Goal: Task Accomplishment & Management: Complete application form

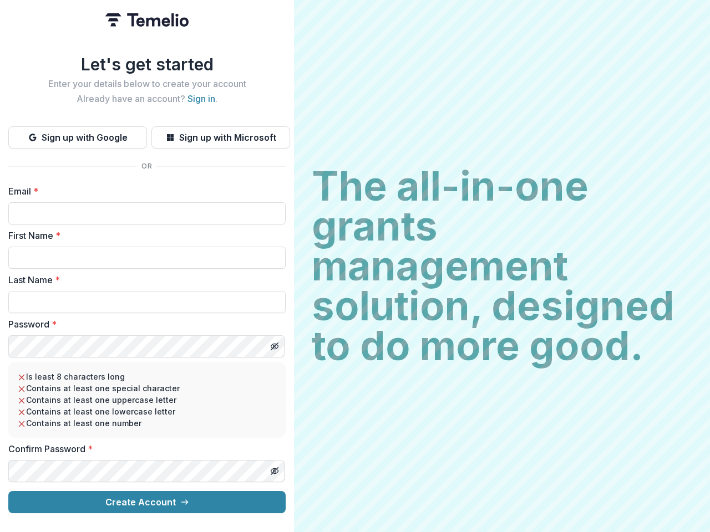
click at [355, 266] on h2 "The all-in-one grants management solution, designed to do more good." at bounding box center [502, 266] width 380 height 200
click at [78, 133] on button "Sign up with Google" at bounding box center [77, 137] width 139 height 22
click at [220, 133] on button "Sign up with Microsoft" at bounding box center [220, 137] width 139 height 22
click at [274, 343] on line "Toggle password visibility" at bounding box center [274, 346] width 7 height 7
click at [274, 468] on line "Toggle password visibility" at bounding box center [274, 471] width 7 height 7
